Goal: Task Accomplishment & Management: Complete application form

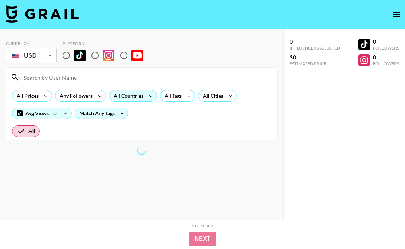
click at [67, 58] on input "radio" at bounding box center [66, 55] width 15 height 15
radio input "true"
click at [170, 100] on div "All Tags" at bounding box center [171, 95] width 23 height 11
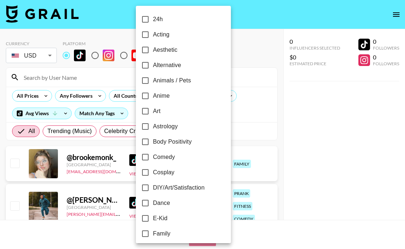
click at [185, 96] on label "Anime" at bounding box center [179, 95] width 82 height 15
click at [153, 96] on input "Anime" at bounding box center [145, 95] width 15 height 15
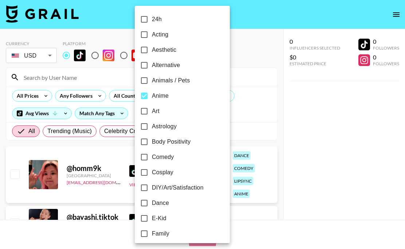
click at [185, 97] on label "Anime" at bounding box center [178, 95] width 82 height 15
click at [152, 97] on input "Anime" at bounding box center [144, 95] width 15 height 15
checkbox input "false"
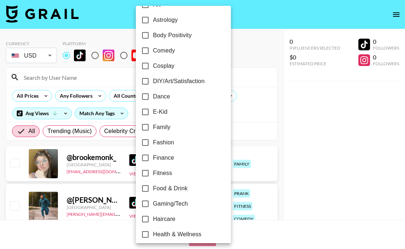
scroll to position [114, 0]
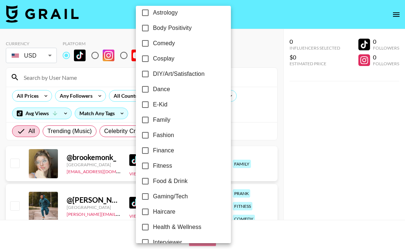
click at [144, 163] on input "Fitness" at bounding box center [145, 165] width 15 height 15
checkbox input "true"
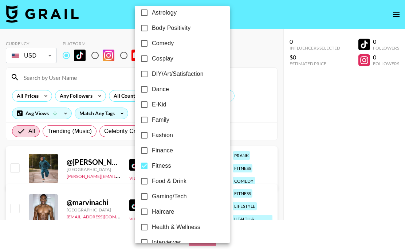
click at [242, 68] on div at bounding box center [202, 124] width 405 height 249
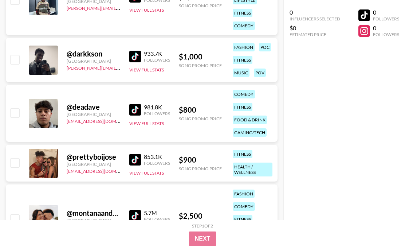
scroll to position [653, 0]
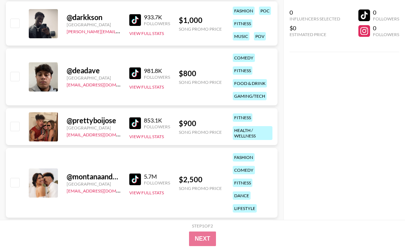
click at [135, 70] on img at bounding box center [135, 73] width 12 height 12
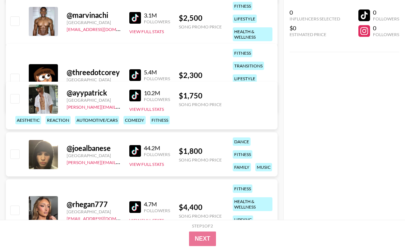
scroll to position [0, 0]
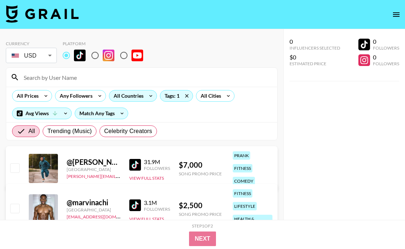
click at [135, 96] on div "All Countries" at bounding box center [127, 95] width 36 height 11
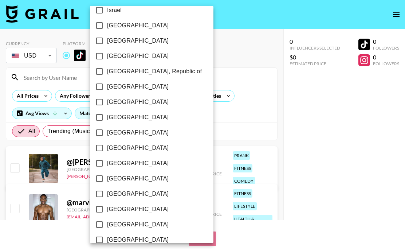
scroll to position [600, 0]
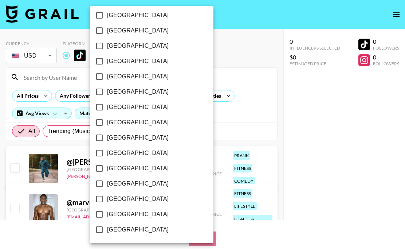
click at [100, 213] on input "[GEOGRAPHIC_DATA]" at bounding box center [99, 213] width 15 height 15
checkbox input "true"
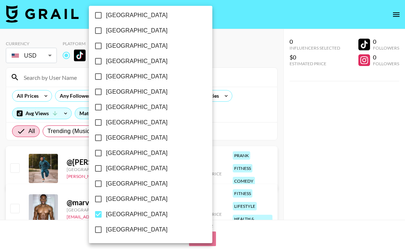
click at [232, 123] on div at bounding box center [202, 124] width 405 height 249
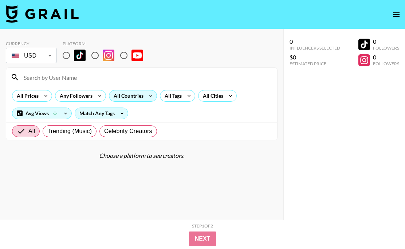
click at [143, 98] on div "All Countries" at bounding box center [127, 95] width 36 height 11
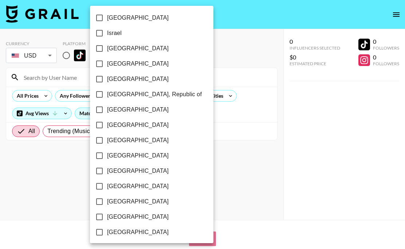
scroll to position [600, 0]
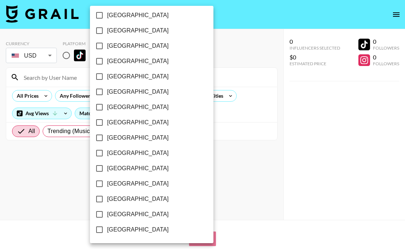
click at [102, 216] on input "[GEOGRAPHIC_DATA]" at bounding box center [99, 213] width 15 height 15
checkbox input "true"
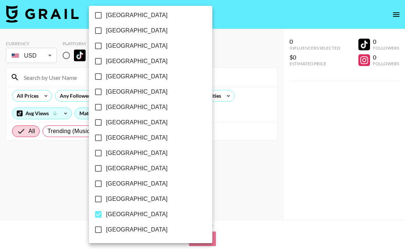
click at [197, 125] on div at bounding box center [202, 124] width 405 height 249
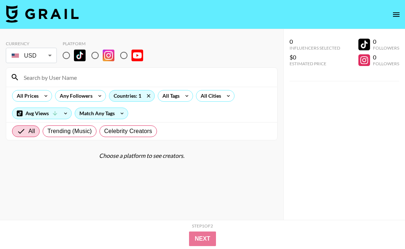
click at [181, 100] on div "All Tags" at bounding box center [175, 96] width 35 height 12
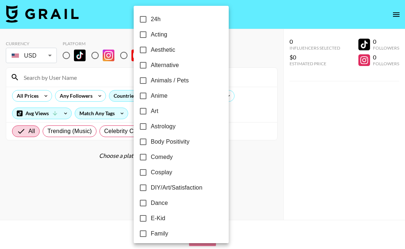
click at [67, 56] on div at bounding box center [202, 124] width 405 height 249
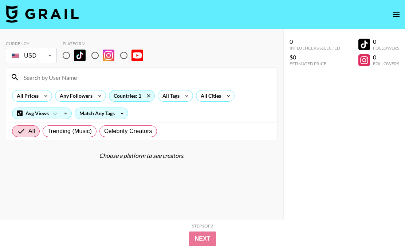
click at [64, 52] on input "radio" at bounding box center [66, 55] width 15 height 15
radio input "true"
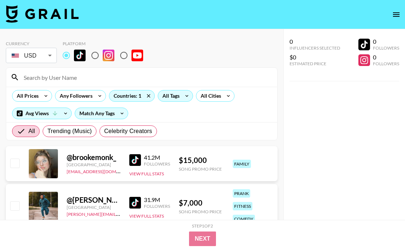
click at [170, 100] on div "All Tags" at bounding box center [169, 95] width 23 height 11
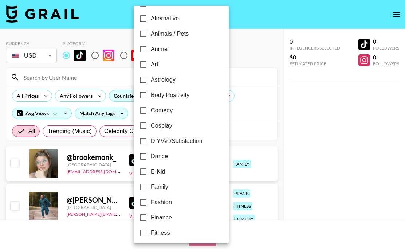
scroll to position [48, 0]
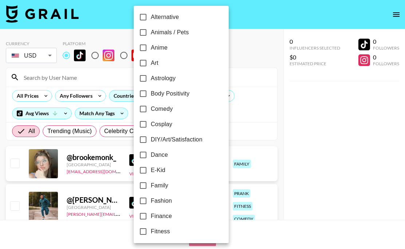
click at [143, 230] on input "Fitness" at bounding box center [142, 231] width 15 height 15
checkbox input "true"
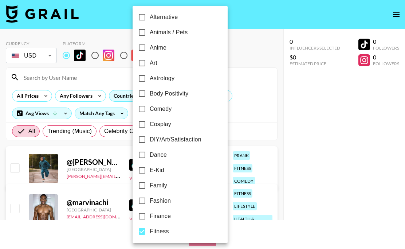
click at [245, 129] on div at bounding box center [202, 124] width 405 height 249
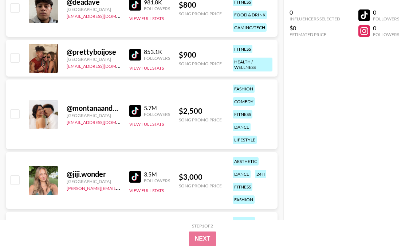
scroll to position [509, 0]
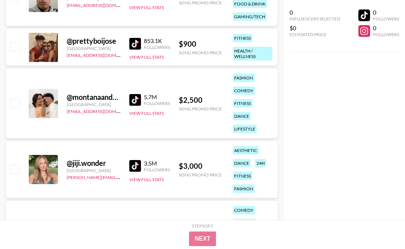
click at [139, 42] on img at bounding box center [135, 44] width 12 height 12
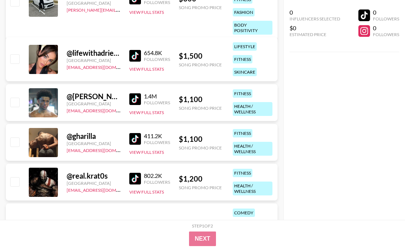
scroll to position [746, 0]
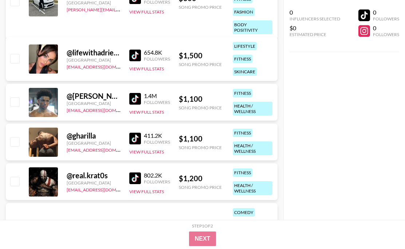
click at [135, 98] on img at bounding box center [135, 99] width 12 height 12
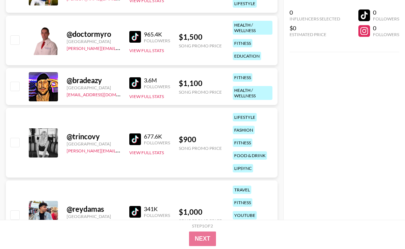
scroll to position [1134, 0]
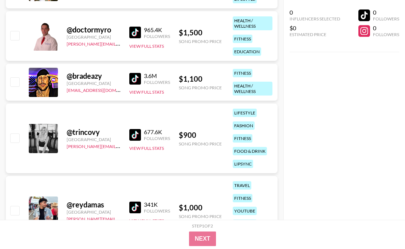
click at [134, 132] on img at bounding box center [135, 135] width 12 height 12
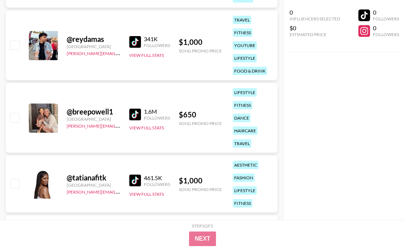
scroll to position [1301, 0]
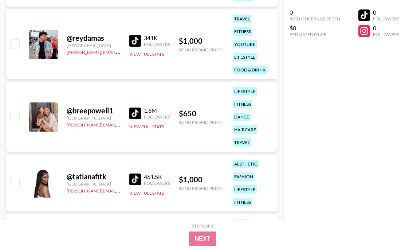
click at [135, 110] on img at bounding box center [135, 113] width 12 height 12
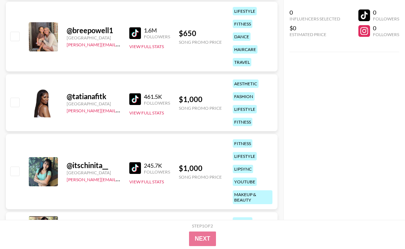
scroll to position [1382, 0]
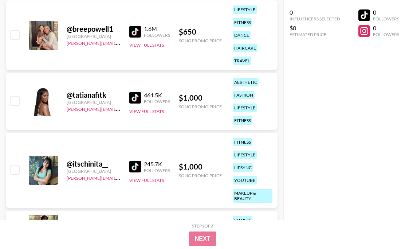
click at [136, 99] on img at bounding box center [135, 98] width 12 height 12
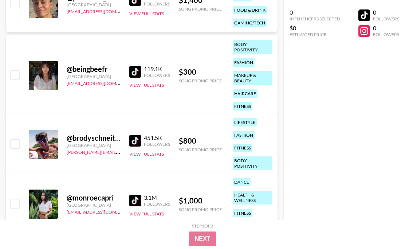
scroll to position [2250, 0]
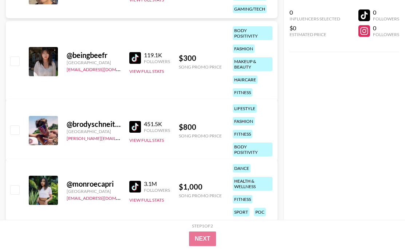
click at [132, 123] on img at bounding box center [135, 127] width 12 height 12
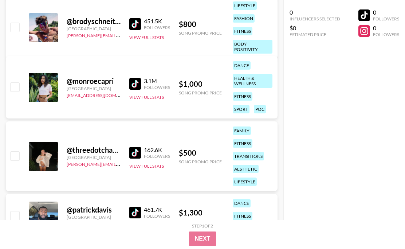
scroll to position [2354, 0]
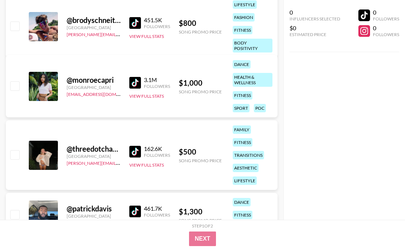
click at [137, 150] on img at bounding box center [135, 152] width 12 height 12
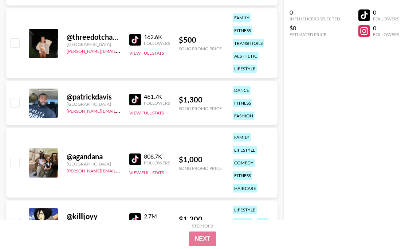
scroll to position [2464, 0]
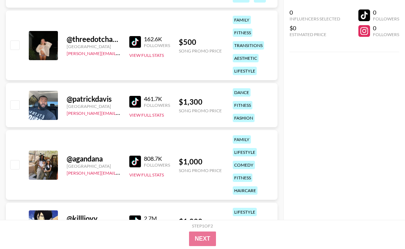
click at [136, 101] on img at bounding box center [135, 102] width 12 height 12
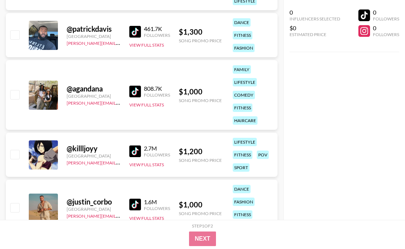
scroll to position [2543, 0]
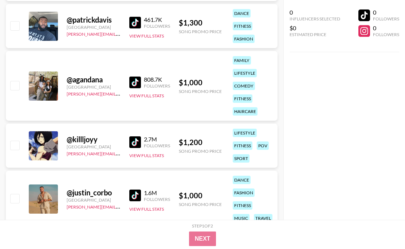
click at [128, 140] on div "@ killljoyy [GEOGRAPHIC_DATA] [PERSON_NAME][EMAIL_ADDRESS][DOMAIN_NAME] 2.7M Fo…" at bounding box center [142, 145] width 272 height 44
click at [135, 140] on img at bounding box center [135, 142] width 12 height 12
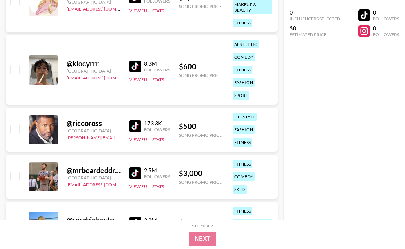
scroll to position [3144, 0]
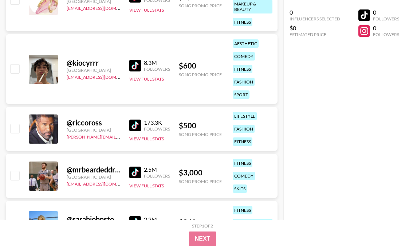
click at [130, 68] on img at bounding box center [135, 66] width 12 height 12
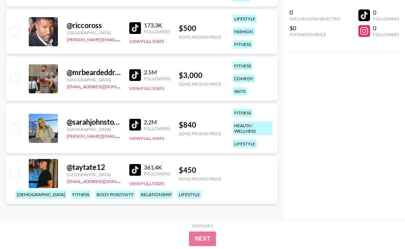
scroll to position [3241, 0]
click at [136, 121] on img at bounding box center [135, 125] width 12 height 12
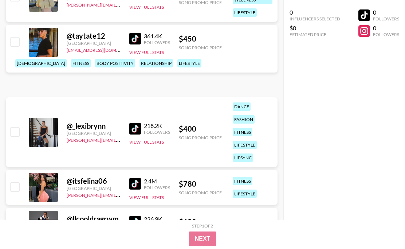
scroll to position [3374, 0]
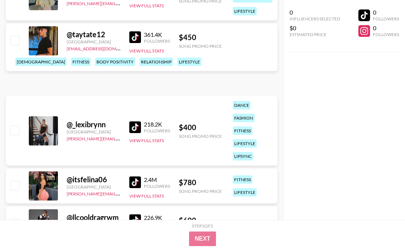
click at [132, 127] on img at bounding box center [135, 127] width 12 height 12
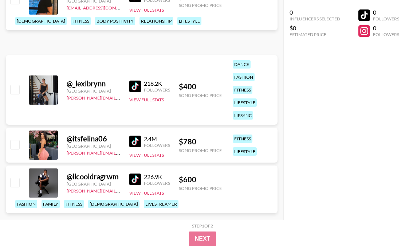
scroll to position [3416, 0]
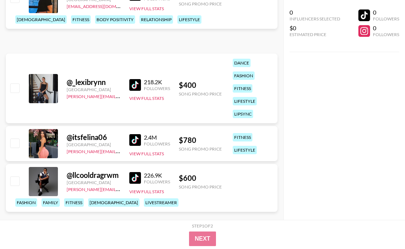
click at [128, 138] on div "@ itsfelina06 [GEOGRAPHIC_DATA] [PERSON_NAME][EMAIL_ADDRESS][DOMAIN_NAME] 2.4M …" at bounding box center [142, 143] width 272 height 35
click at [130, 139] on img at bounding box center [135, 140] width 12 height 12
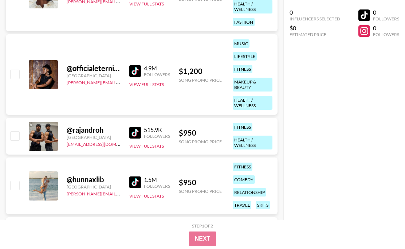
scroll to position [4011, 0]
click at [137, 178] on img at bounding box center [135, 182] width 12 height 12
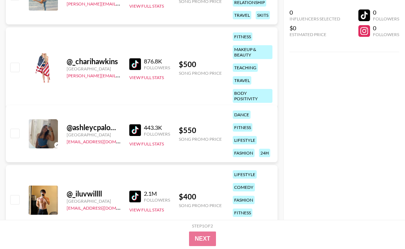
scroll to position [4200, 0]
click at [136, 131] on img at bounding box center [135, 131] width 12 height 12
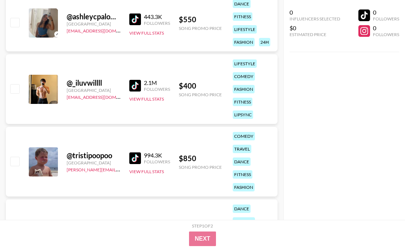
scroll to position [4312, 0]
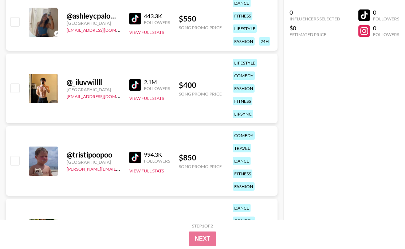
click at [137, 84] on img at bounding box center [135, 85] width 12 height 12
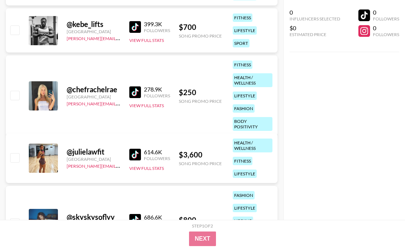
scroll to position [4700, 0]
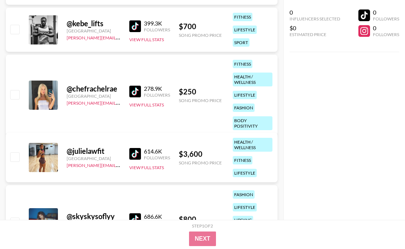
click at [135, 154] on img at bounding box center [135, 154] width 12 height 12
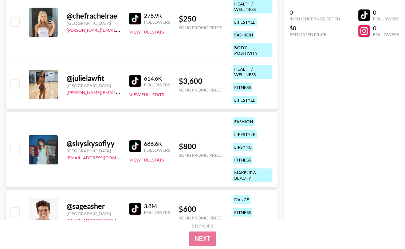
scroll to position [4781, 0]
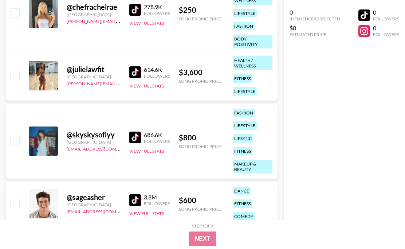
click at [135, 137] on img at bounding box center [135, 137] width 12 height 12
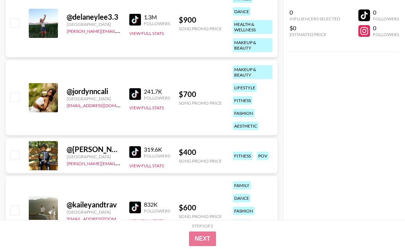
scroll to position [5170, 0]
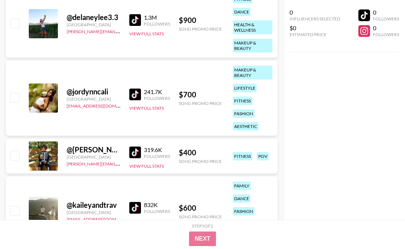
click at [138, 153] on img at bounding box center [135, 152] width 12 height 12
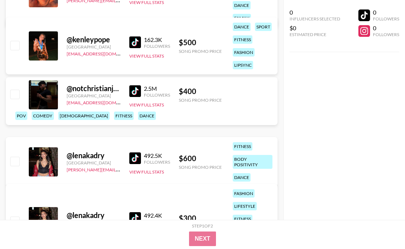
scroll to position [5522, 0]
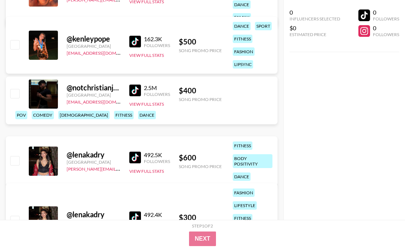
click at [138, 157] on img at bounding box center [135, 157] width 12 height 12
